Goal: Information Seeking & Learning: Find specific fact

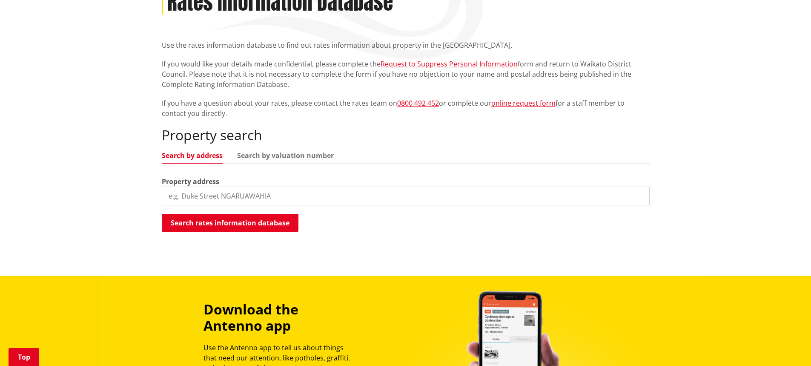
scroll to position [170, 0]
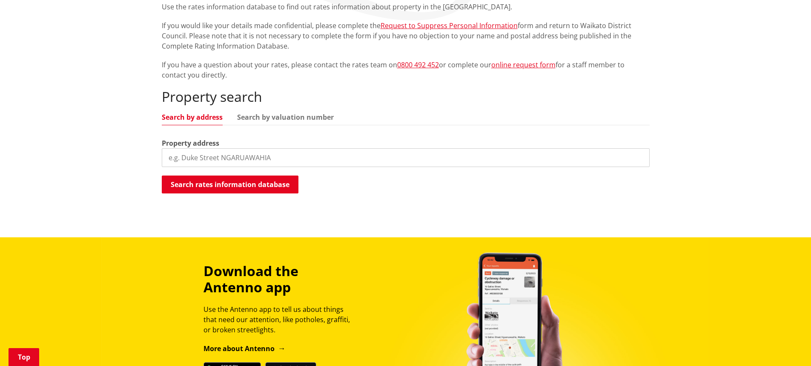
click at [296, 161] on input "search" at bounding box center [406, 157] width 488 height 19
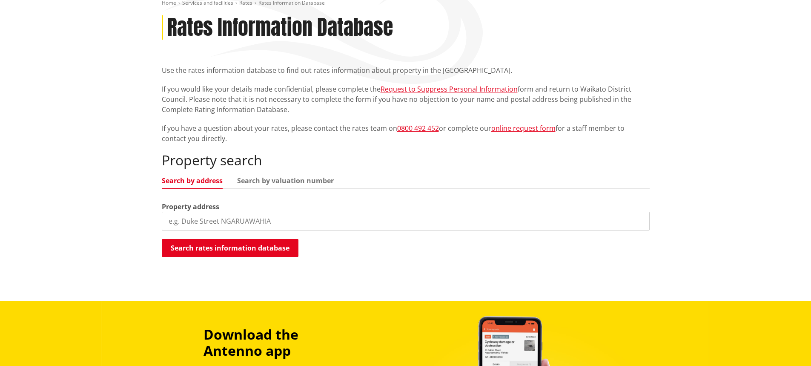
scroll to position [85, 0]
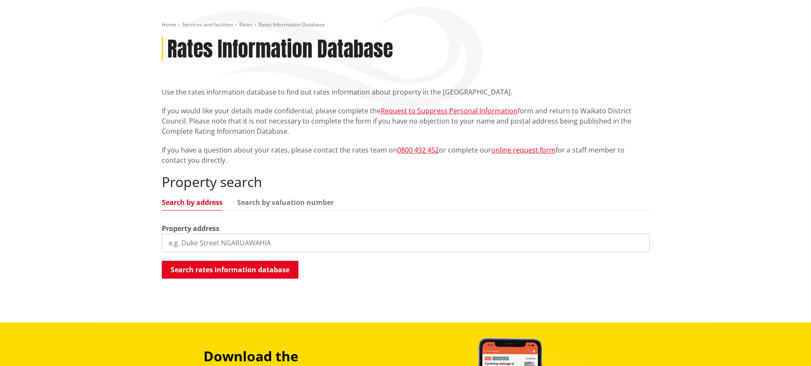
click at [198, 245] on input "search" at bounding box center [406, 242] width 488 height 19
click at [221, 270] on button "Search rates information database" at bounding box center [230, 269] width 137 height 18
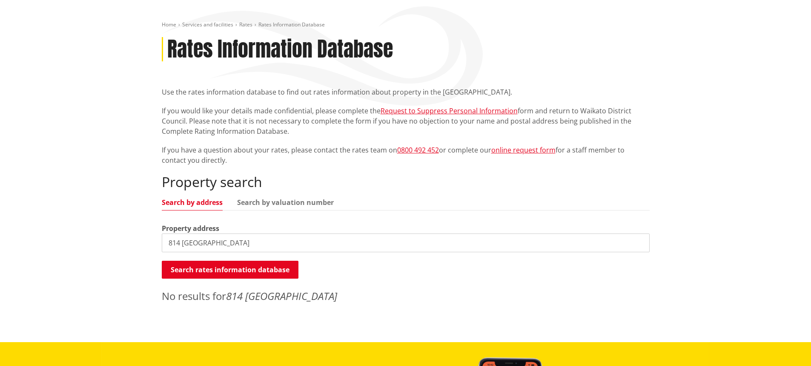
click at [271, 241] on input "814 mount pleasant" at bounding box center [406, 242] width 488 height 19
type input "814 mount pleasant road"
click at [268, 269] on button "Search rates information database" at bounding box center [230, 269] width 137 height 18
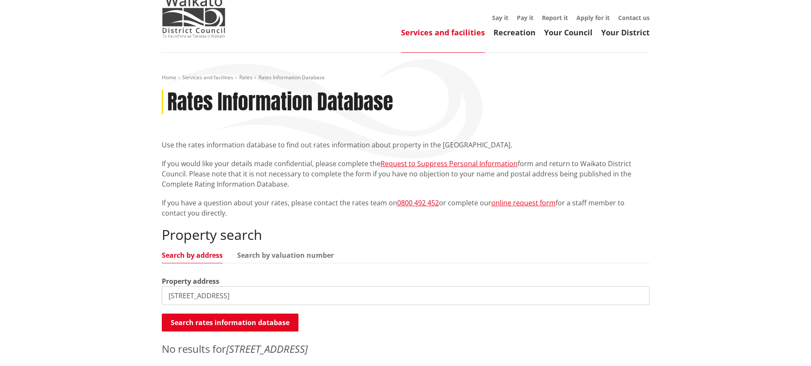
scroll to position [0, 0]
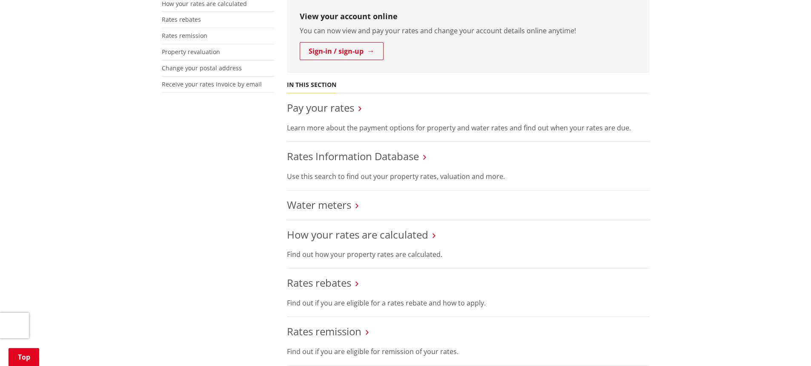
scroll to position [255, 0]
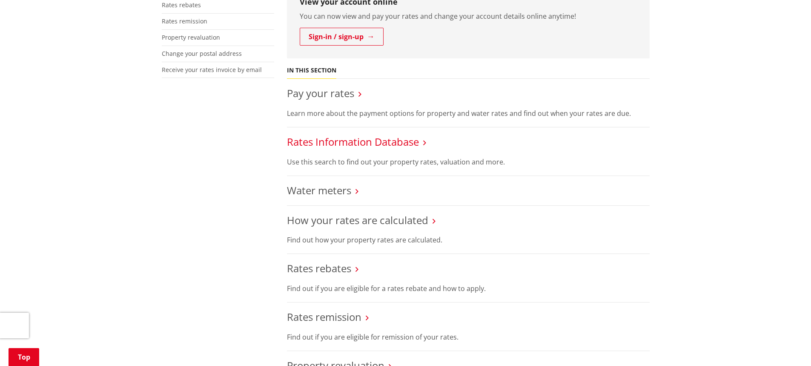
click at [398, 143] on link "Rates Information Database" at bounding box center [353, 141] width 132 height 14
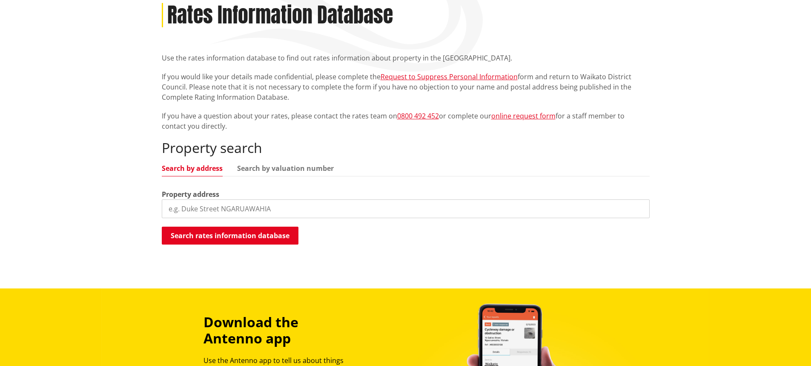
scroll to position [170, 0]
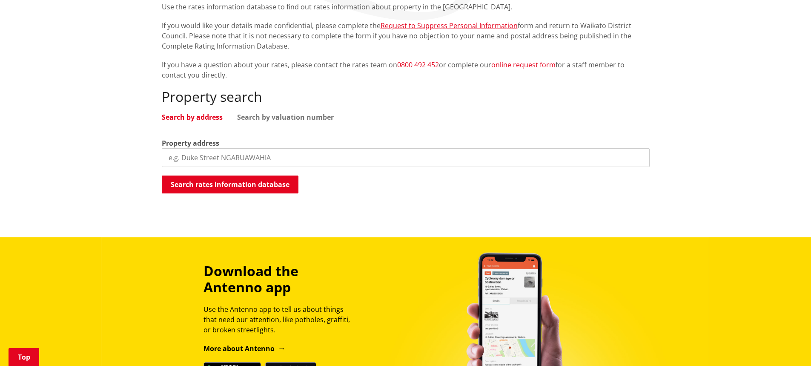
click at [228, 152] on input "search" at bounding box center [406, 157] width 488 height 19
click at [236, 182] on button "Search rates information database" at bounding box center [230, 184] width 137 height 18
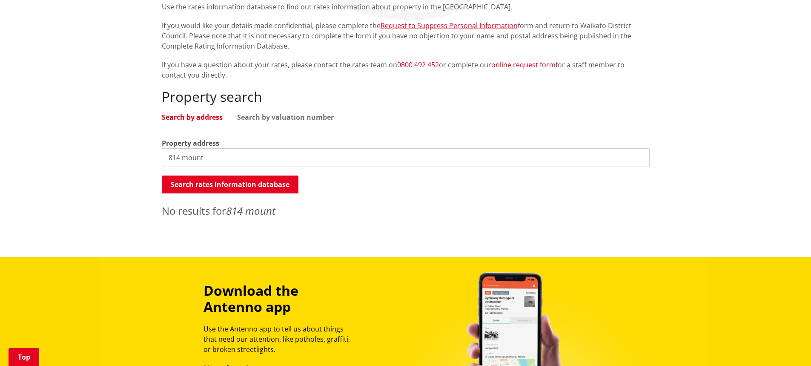
drag, startPoint x: 223, startPoint y: 158, endPoint x: 115, endPoint y: 144, distance: 109.0
click at [115, 144] on div "Home Services and facilities Rates Rates Information Database Rates Information…" at bounding box center [405, 86] width 811 height 342
type input "mount pleasant road"
click at [219, 189] on button "Search rates information database" at bounding box center [230, 184] width 137 height 18
drag, startPoint x: 240, startPoint y: 154, endPoint x: 162, endPoint y: 153, distance: 78.3
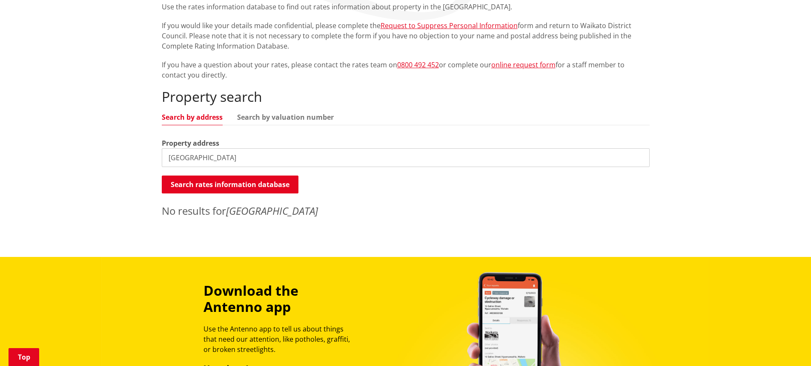
click at [162, 153] on input "mount pleasant road" at bounding box center [406, 157] width 488 height 19
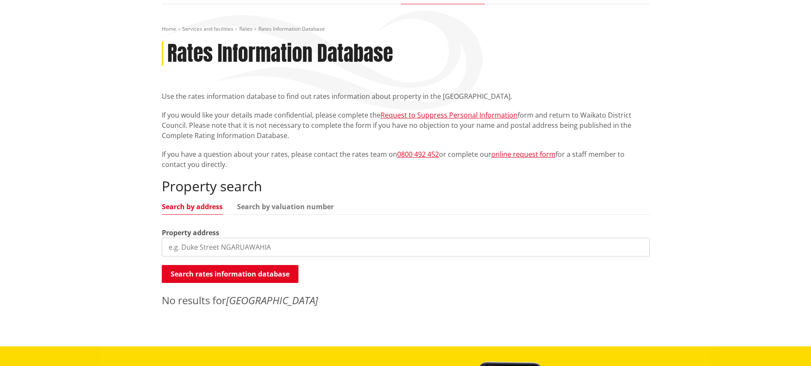
scroll to position [0, 0]
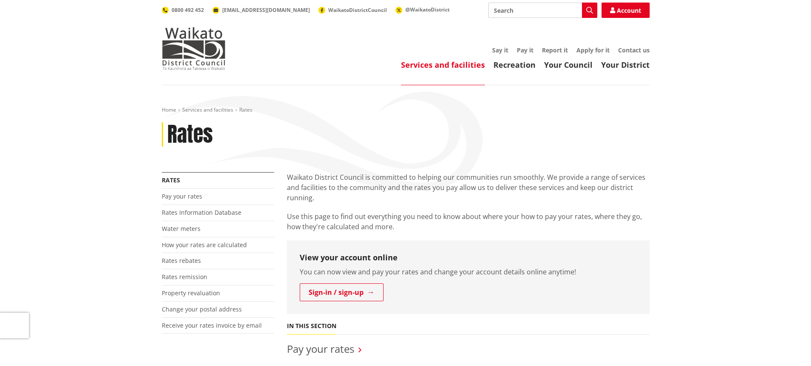
scroll to position [255, 0]
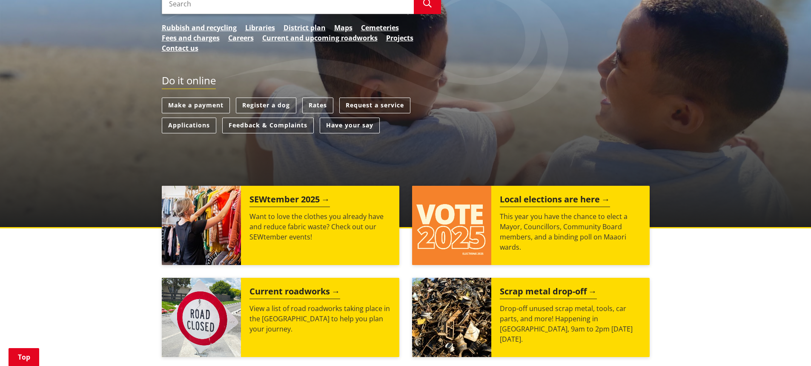
scroll to position [170, 0]
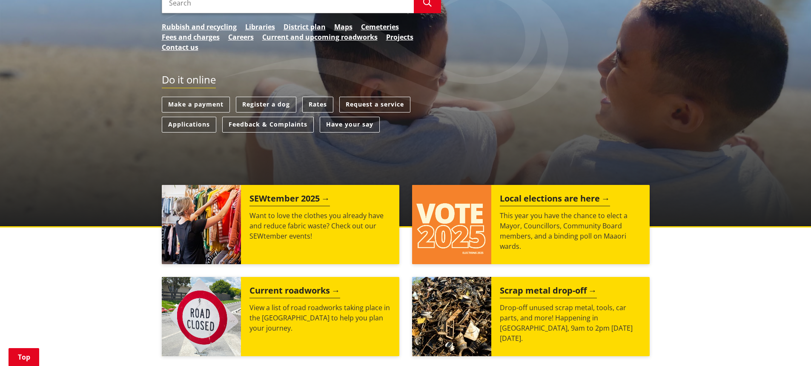
click at [315, 104] on link "Rates" at bounding box center [317, 105] width 31 height 16
